Goal: Task Accomplishment & Management: Use online tool/utility

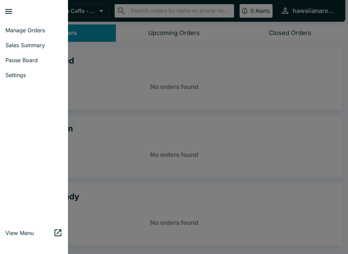
click at [38, 29] on span "Manage Orders" at bounding box center [33, 30] width 57 height 7
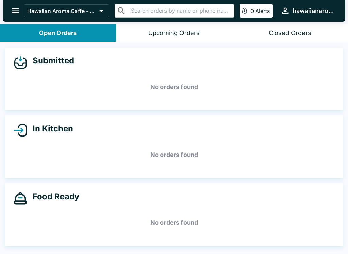
click at [8, 5] on button "open drawer" at bounding box center [15, 10] width 17 height 17
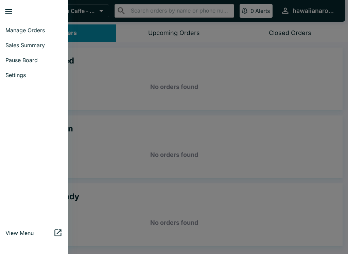
click at [38, 44] on span "Sales Summary" at bounding box center [33, 45] width 57 height 7
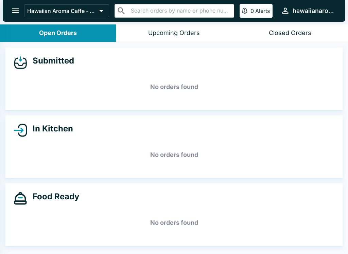
select select "03:00"
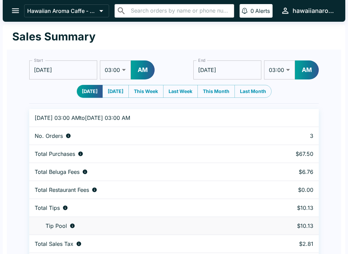
click at [149, 72] on button "AM" at bounding box center [143, 69] width 24 height 19
click at [117, 70] on select "01:00 01:30 02:00 02:30 03:00 03:30 04:00 04:30 05:00 05:30 06:00 06:30 07:00 0…" at bounding box center [115, 69] width 31 height 19
click at [140, 74] on button "PM" at bounding box center [142, 69] width 23 height 19
click at [119, 71] on select "01:00 01:30 02:00 02:30 03:00 03:30 04:00 04:30 05:00 05:30 06:00 06:30 07:00 0…" at bounding box center [115, 69] width 31 height 19
select select "12:00"
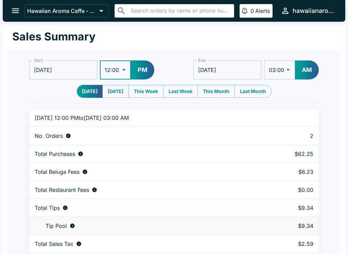
click at [250, 79] on input "[DATE]" at bounding box center [227, 69] width 68 height 19
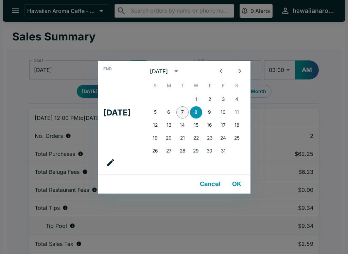
click at [186, 115] on button "7" at bounding box center [182, 112] width 12 height 12
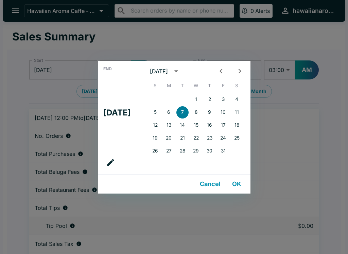
type input "[DATE]"
click at [296, 35] on div "End Tue, Oct [DATE] S M T W T F S 1 2 3 4 5 6 7 8 9 10 11 12 13 14 15 16 17 18 …" at bounding box center [174, 127] width 348 height 254
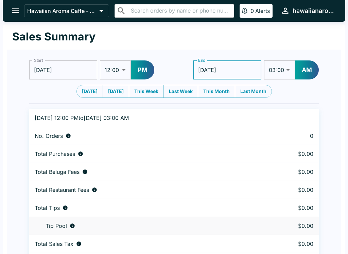
click at [296, 71] on button "AM" at bounding box center [307, 69] width 24 height 19
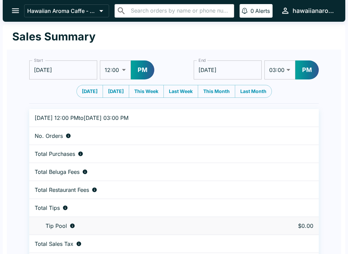
click at [285, 73] on select "01:00 01:30 02:00 02:30 03:00 03:30 04:00 04:30 05:00 05:30 06:00 06:30 07:00 0…" at bounding box center [279, 69] width 31 height 19
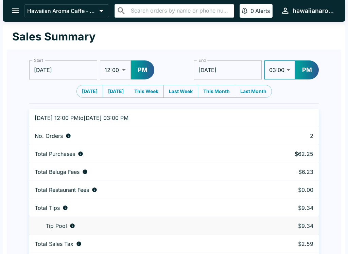
select select "07:30"
